Goal: Task Accomplishment & Management: Manage account settings

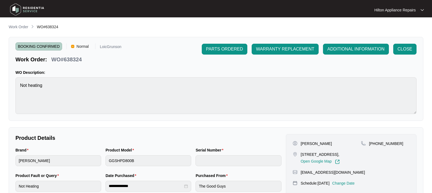
click at [21, 26] on p "Work Order" at bounding box center [19, 26] width 20 height 5
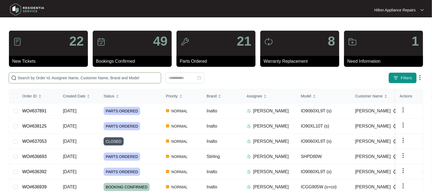
click at [31, 77] on input "text" at bounding box center [88, 78] width 141 height 6
paste input "WO#638695"
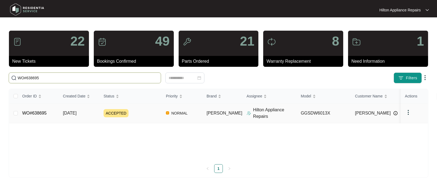
type input "WO#638695"
click at [73, 115] on span "[DATE]" at bounding box center [70, 113] width 14 height 5
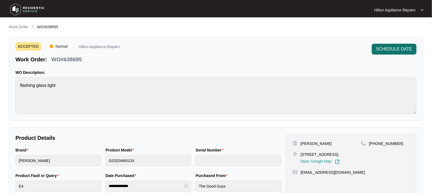
click at [392, 50] on span "SCHEDULE DATE" at bounding box center [394, 49] width 36 height 7
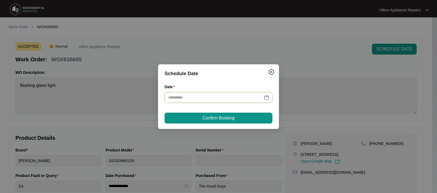
click at [266, 94] on div at bounding box center [218, 97] width 101 height 6
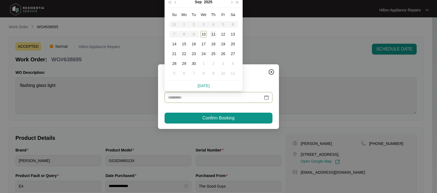
click at [213, 34] on div "11" at bounding box center [213, 34] width 7 height 7
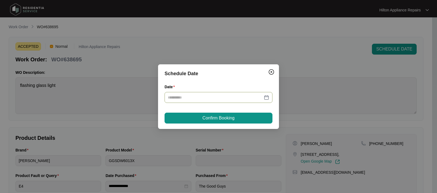
type input "**********"
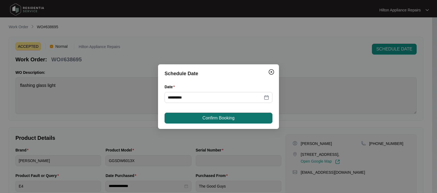
click at [206, 119] on span "Confirm Booking" at bounding box center [219, 118] width 32 height 7
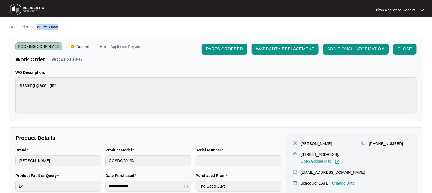
drag, startPoint x: 59, startPoint y: 28, endPoint x: 38, endPoint y: 29, distance: 20.9
click at [38, 29] on div "Work Order WO#638695" at bounding box center [216, 27] width 415 height 7
copy span "WO#638695"
click at [13, 28] on p "Work Order" at bounding box center [19, 26] width 20 height 5
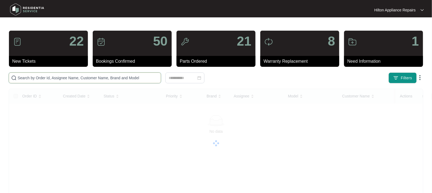
click at [23, 80] on input "text" at bounding box center [88, 78] width 141 height 6
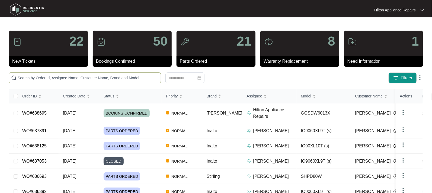
paste input "WO#638695"
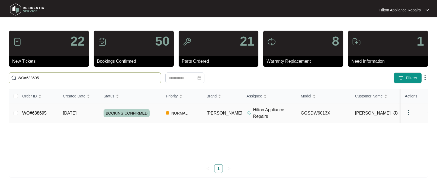
type input "WO#638695"
click at [13, 111] on td at bounding box center [13, 113] width 9 height 20
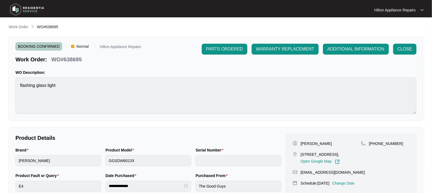
click at [17, 23] on main "**********" at bounding box center [216, 180] width 432 height 360
click at [17, 28] on p "Work Order" at bounding box center [19, 26] width 20 height 5
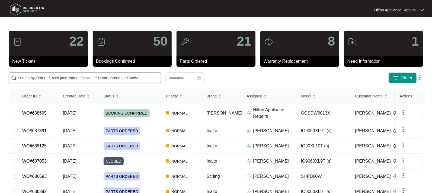
click at [28, 77] on input "text" at bounding box center [88, 78] width 141 height 6
paste input "WO#638695"
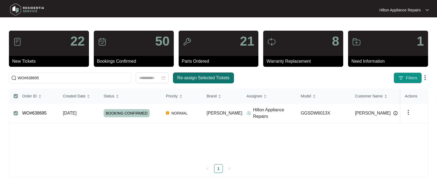
click at [201, 76] on span "Re-assign Selected Tickets" at bounding box center [203, 78] width 52 height 7
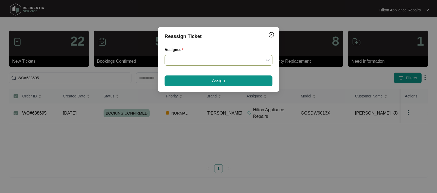
click at [268, 59] on input "Assignee" at bounding box center [218, 60] width 101 height 10
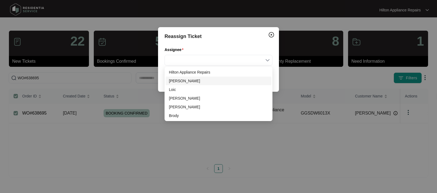
click at [178, 83] on div "[PERSON_NAME]" at bounding box center [218, 81] width 99 height 6
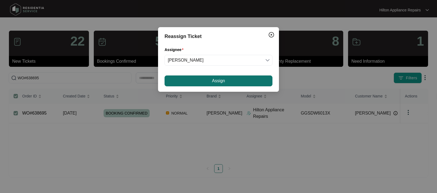
click at [205, 80] on button "Assign" at bounding box center [219, 80] width 108 height 11
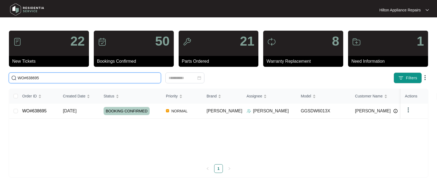
drag, startPoint x: 47, startPoint y: 79, endPoint x: -14, endPoint y: 76, distance: 61.6
click at [0, 76] on html "Hilton Appliance Repairs Hilton App... 22 New Tickets 50 Bookings Confirmed 21 …" at bounding box center [218, 96] width 437 height 193
paste input "3652"
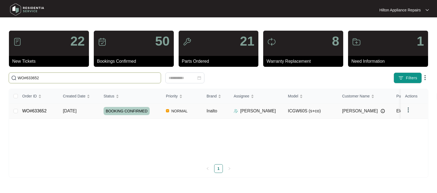
type input "WO#633652"
click at [68, 111] on span "[DATE]" at bounding box center [70, 110] width 14 height 5
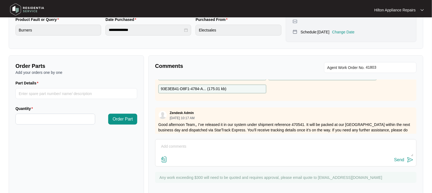
scroll to position [166, 0]
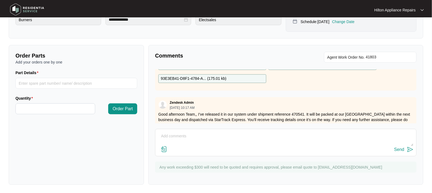
click at [187, 138] on textarea at bounding box center [285, 139] width 255 height 14
paste textarea "DETAILED JOB DESCRIPTION: Isolated power and gas to unit Removed stainless stee…"
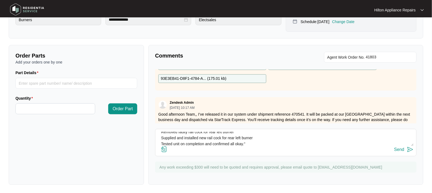
type textarea "Plumbing notes: "DETAILED JOB DESCRIPTION: Isolated power and gas to unit Remov…"
click at [166, 149] on img at bounding box center [164, 149] width 7 height 7
click at [0, 0] on input "file" at bounding box center [0, 0] width 0 height 0
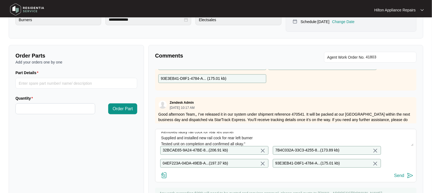
scroll to position [194, 0]
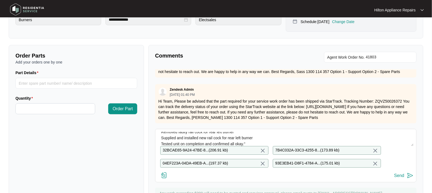
click at [398, 178] on div "Send" at bounding box center [399, 175] width 10 height 5
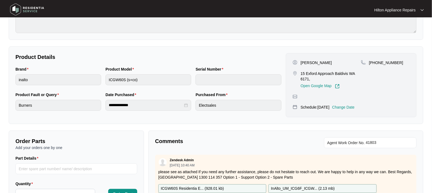
scroll to position [0, 0]
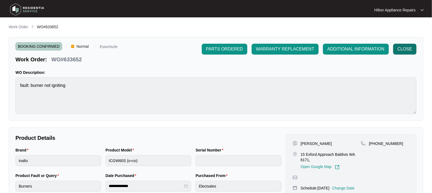
click at [403, 46] on span "CLOSE" at bounding box center [405, 49] width 15 height 7
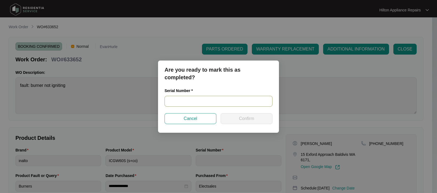
click at [165, 100] on input "text" at bounding box center [219, 101] width 108 height 11
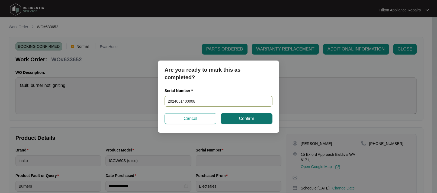
type input "2024051400008"
click at [236, 118] on button "Confirm" at bounding box center [247, 118] width 52 height 11
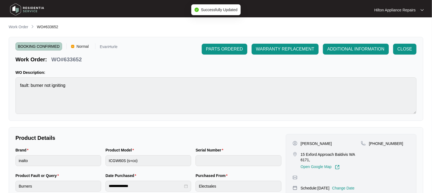
type input "2024051400008"
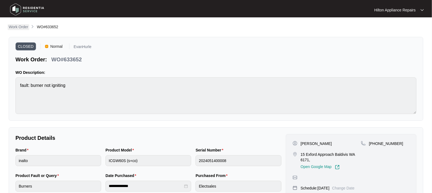
drag, startPoint x: 17, startPoint y: 28, endPoint x: 22, endPoint y: 28, distance: 4.6
click at [17, 28] on p "Work Order" at bounding box center [19, 26] width 20 height 5
